Goal: Information Seeking & Learning: Learn about a topic

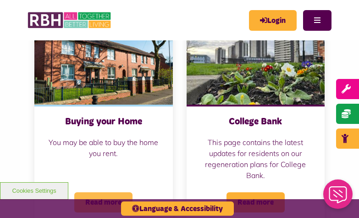
scroll to position [1076, 0]
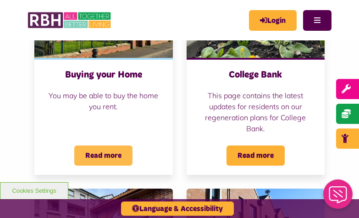
click at [106, 153] on span "Read more" at bounding box center [103, 155] width 58 height 20
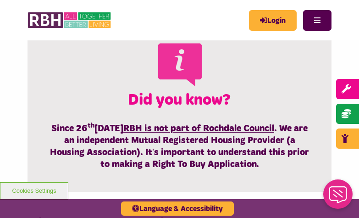
scroll to position [140, 0]
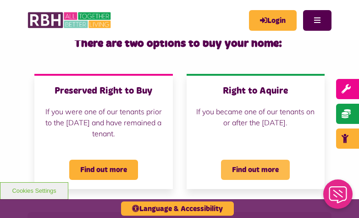
click at [256, 169] on span "Find out more" at bounding box center [255, 170] width 69 height 20
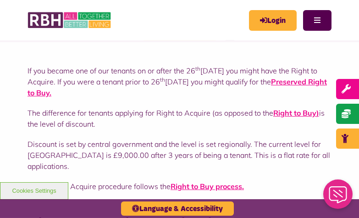
scroll to position [94, 0]
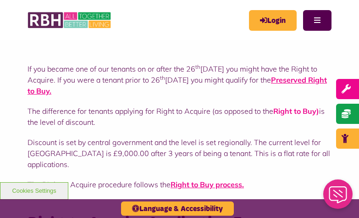
click at [290, 111] on strong "Right to Buy" at bounding box center [294, 110] width 43 height 9
